Goal: Complete application form: Complete application form

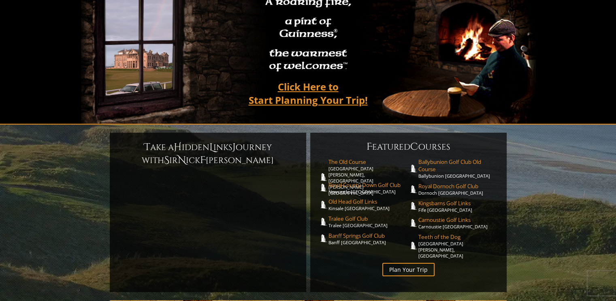
scroll to position [79, 0]
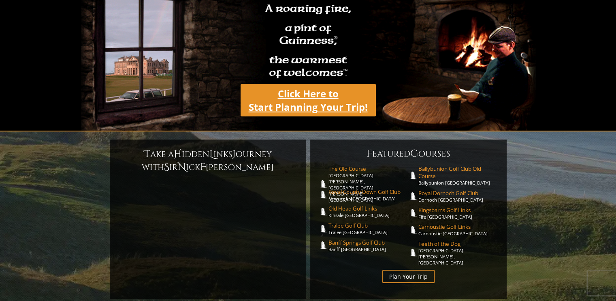
click at [322, 89] on link "Click Here to Start Planning Your Trip!" at bounding box center [308, 100] width 135 height 32
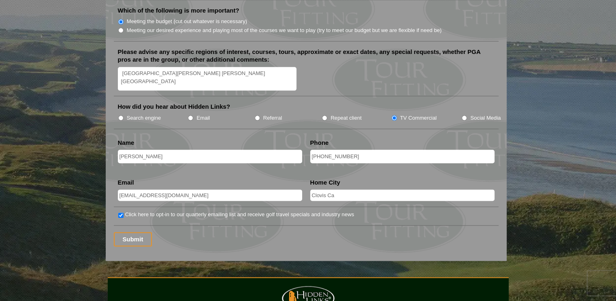
scroll to position [1018, 0]
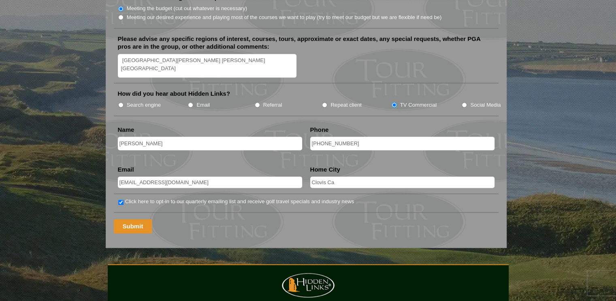
click at [132, 219] on input "Submit" at bounding box center [133, 226] width 38 height 14
